Goal: Information Seeking & Learning: Check status

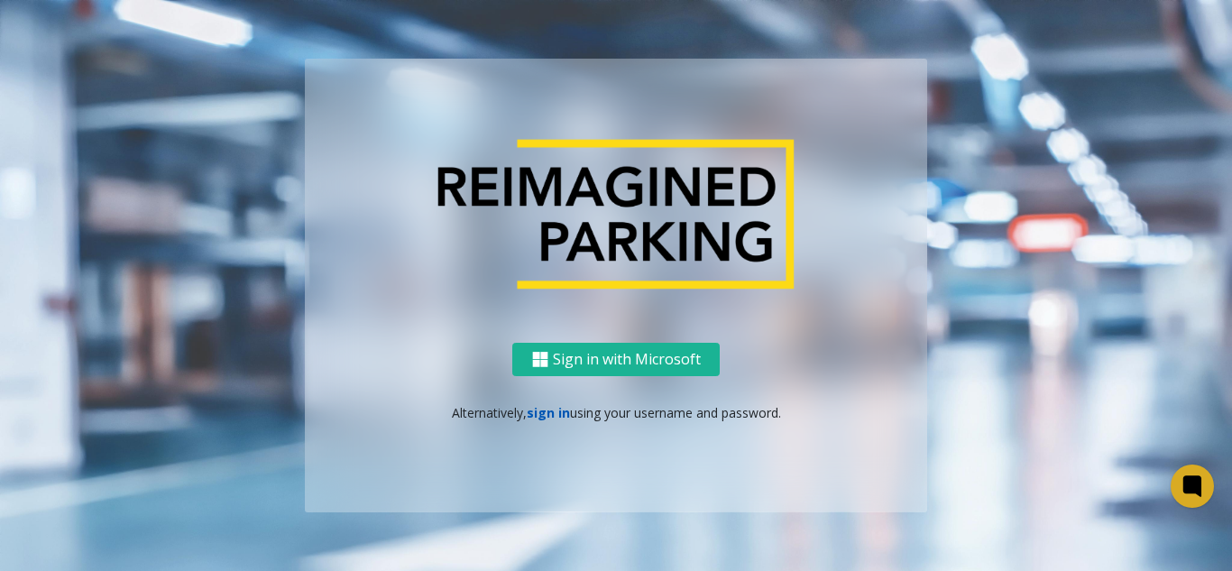
click at [545, 416] on link "sign in" at bounding box center [548, 412] width 43 height 17
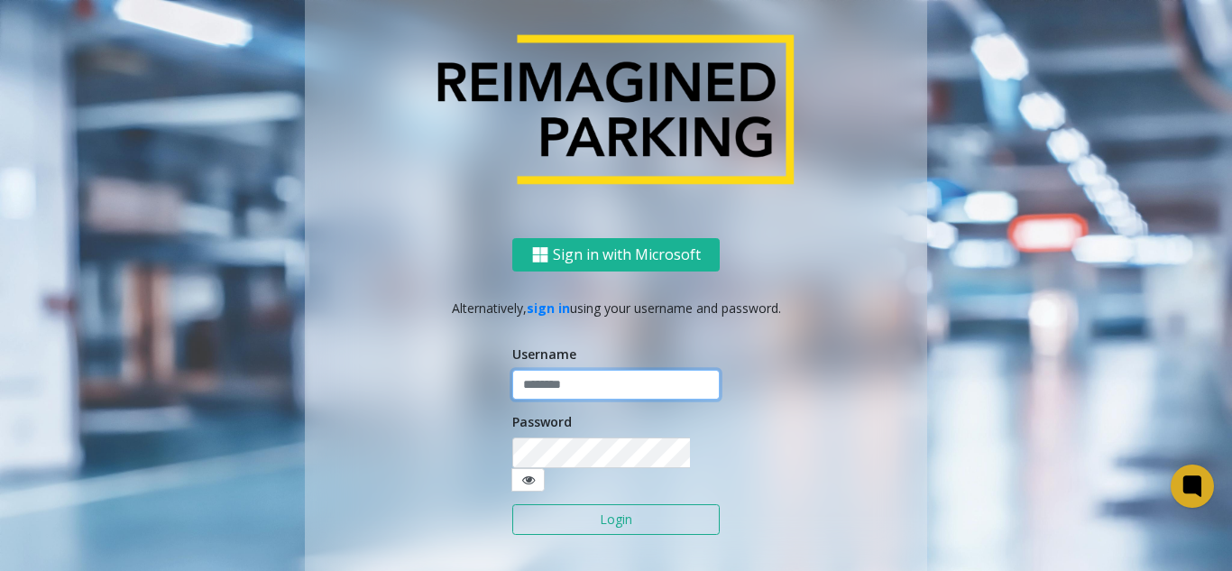
click at [565, 395] on input "text" at bounding box center [615, 385] width 207 height 31
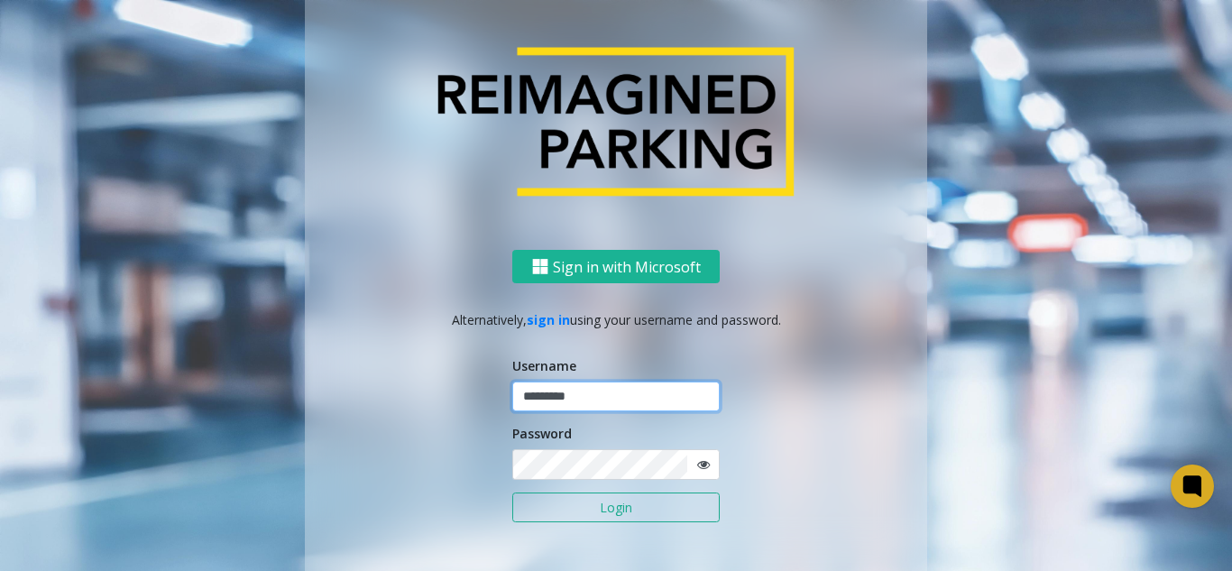
type input "*********"
click at [512, 492] on button "Login" at bounding box center [615, 507] width 207 height 31
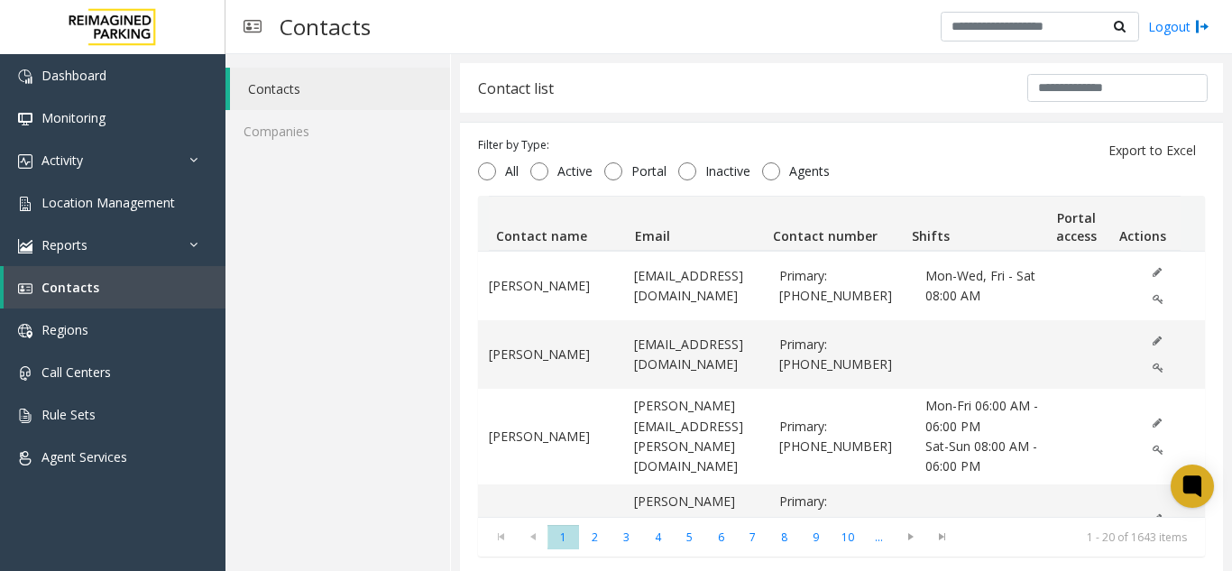
click at [634, 51] on div "Contacts Logout" at bounding box center [728, 27] width 1006 height 54
click at [140, 167] on link "Activity" at bounding box center [112, 160] width 225 height 42
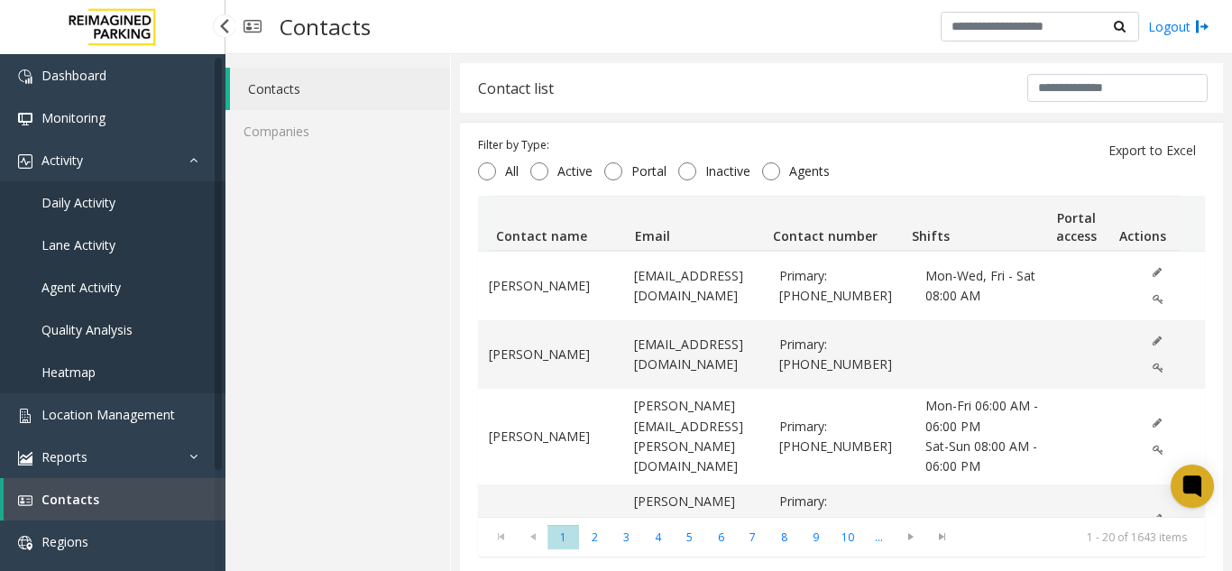
click at [131, 188] on link "Daily Activity" at bounding box center [112, 202] width 225 height 42
click at [132, 201] on link "Daily Activity" at bounding box center [112, 202] width 225 height 42
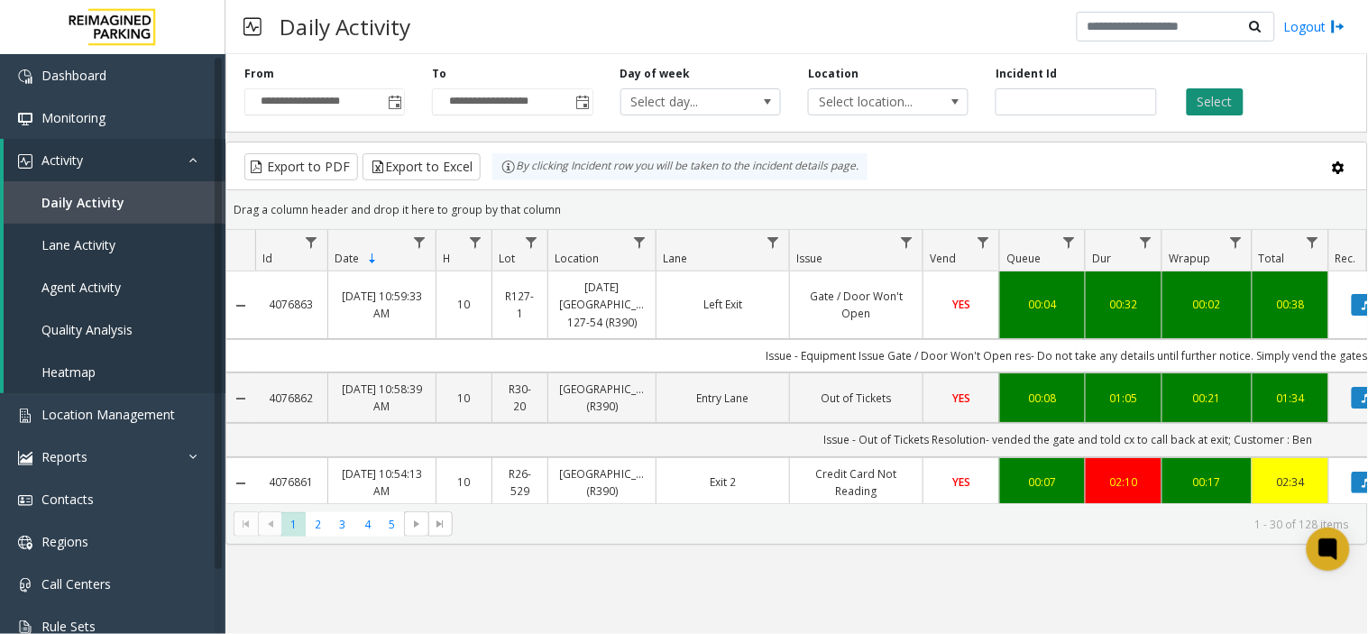
click at [1214, 96] on button "Select" at bounding box center [1215, 101] width 57 height 27
